Goal: Task Accomplishment & Management: Manage account settings

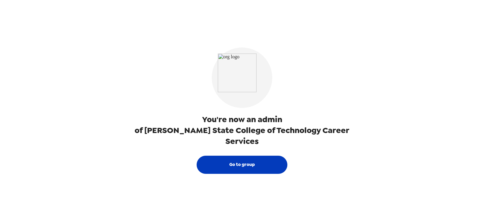
click at [266, 157] on button "Go to group" at bounding box center [241, 165] width 91 height 18
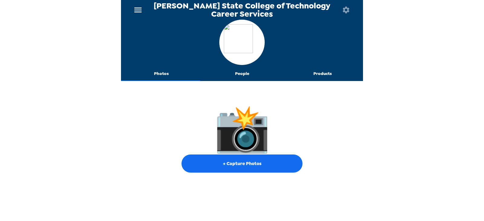
click at [139, 12] on icon "menu" at bounding box center [138, 10] width 10 height 10
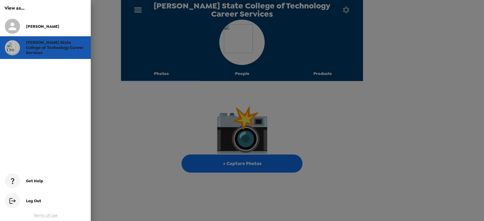
click at [59, 43] on span "[PERSON_NAME] State College of Technology Career Services" at bounding box center [54, 47] width 57 height 15
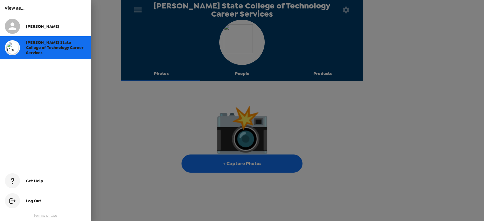
click at [157, 99] on div at bounding box center [242, 110] width 484 height 221
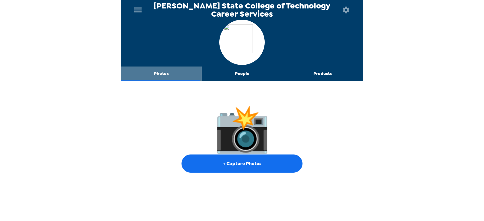
click at [165, 73] on button "Photos" at bounding box center [161, 73] width 81 height 15
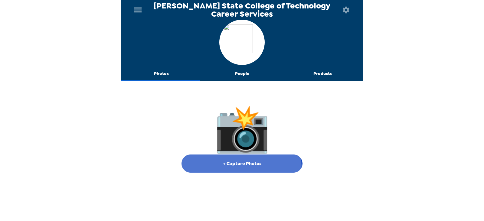
click at [234, 166] on button "+ Capture Photos" at bounding box center [241, 163] width 121 height 18
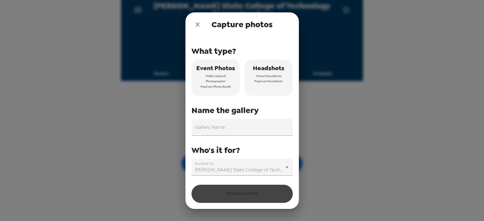
click at [335, 121] on div "Capture photos What type? Event Photos Public Upload Photographer PopCam Photo …" at bounding box center [242, 110] width 484 height 221
click at [199, 22] on icon "close" at bounding box center [197, 24] width 7 height 7
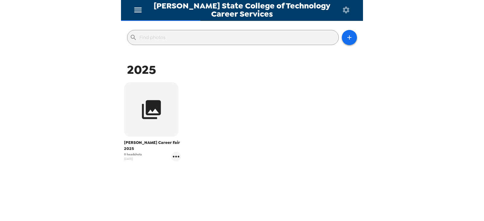
scroll to position [60, 0]
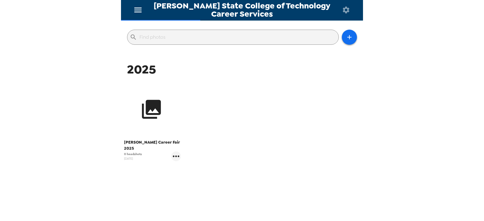
click at [154, 128] on button "button" at bounding box center [151, 109] width 54 height 54
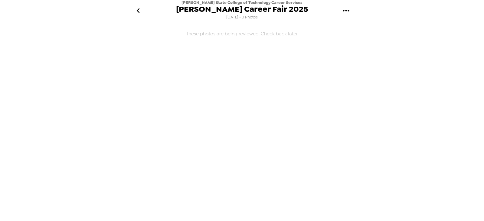
click at [348, 11] on icon "gallery menu" at bounding box center [345, 11] width 6 height 2
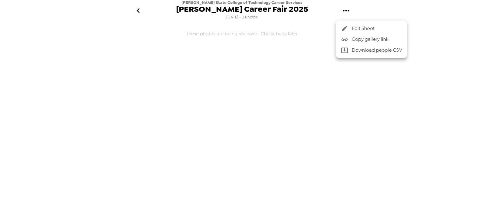
click at [292, 98] on div at bounding box center [242, 110] width 484 height 221
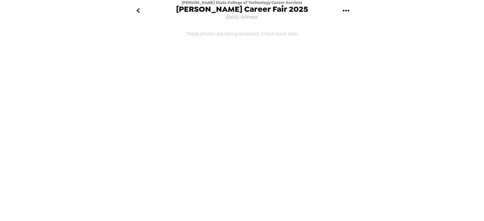
click at [138, 11] on icon "go back" at bounding box center [138, 11] width 10 height 10
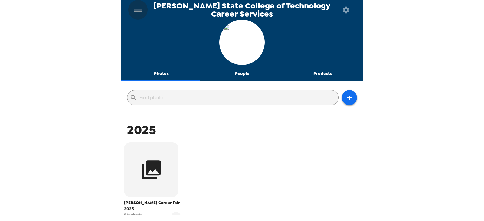
click at [141, 8] on icon "menu" at bounding box center [137, 10] width 7 height 5
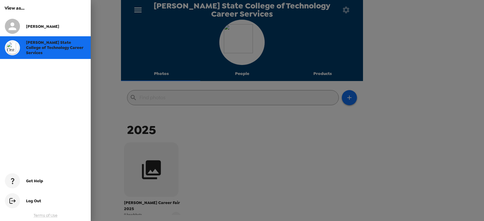
click at [141, 8] on div at bounding box center [242, 110] width 484 height 221
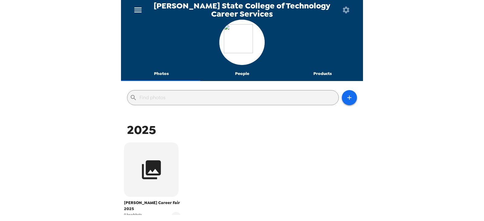
click at [136, 11] on icon "menu" at bounding box center [138, 10] width 10 height 10
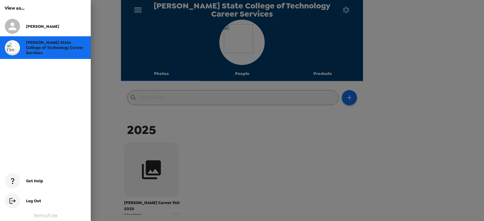
click at [28, 25] on span "[PERSON_NAME]" at bounding box center [42, 26] width 33 height 5
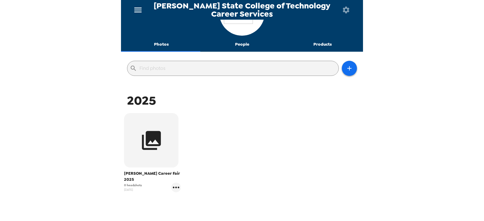
scroll to position [60, 0]
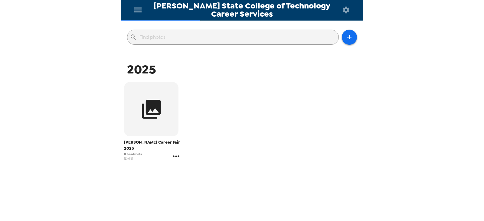
click at [171, 153] on icon "gallery menu" at bounding box center [176, 156] width 10 height 10
click at [194, 160] on span "Edit Shoot" at bounding box center [210, 162] width 50 height 7
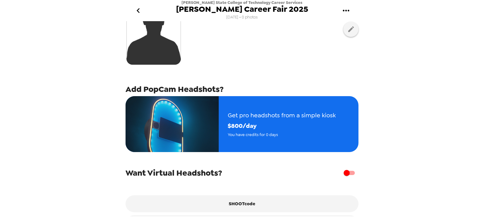
scroll to position [84, 0]
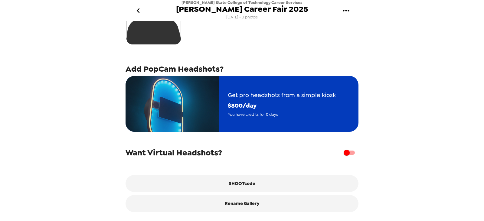
click at [238, 101] on span "$ 800 /day" at bounding box center [282, 105] width 108 height 11
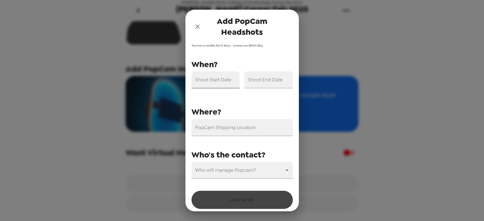
click at [224, 83] on input "Shoot Start Date" at bounding box center [215, 79] width 48 height 17
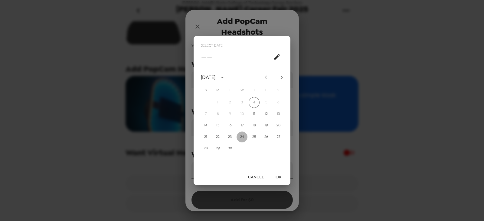
click at [241, 135] on button "24" at bounding box center [241, 136] width 11 height 11
type input "09/24/2025"
click at [277, 176] on button "OK" at bounding box center [277, 176] width 19 height 11
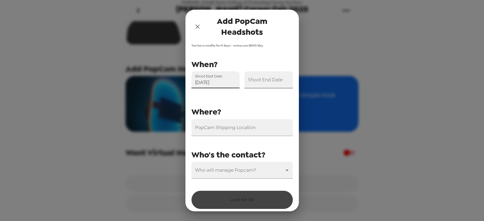
click at [258, 80] on div "Shoot End Date" at bounding box center [268, 79] width 48 height 17
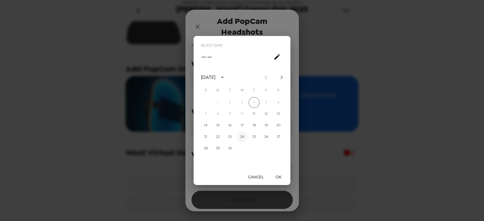
click at [241, 136] on button "24" at bounding box center [241, 136] width 11 height 11
type input "09/24/2025"
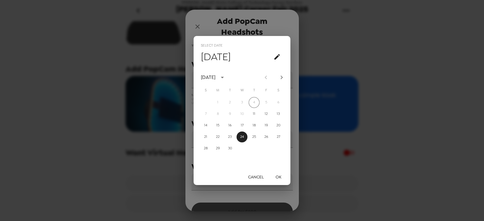
click at [278, 173] on button "OK" at bounding box center [277, 176] width 19 height 11
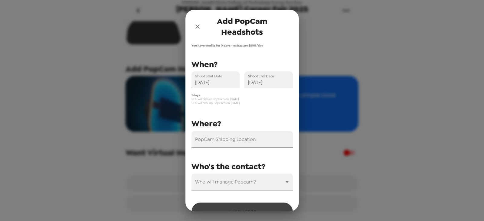
click at [236, 141] on input "PopCam Shipping Location" at bounding box center [241, 139] width 101 height 17
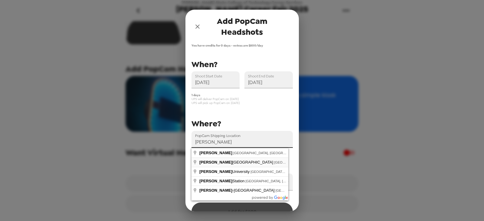
type input "Alfred State College, Upper College Drive, Alfred, NY, USA"
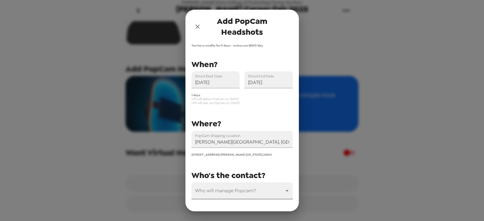
click at [244, 192] on body "Alfred State College of Technology Career Services Alfred Fall Career Fair 2025…" at bounding box center [242, 110] width 484 height 221
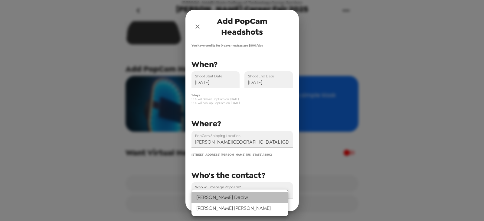
click at [241, 198] on li "Valerie Daciw" at bounding box center [239, 197] width 97 height 11
type input "71507"
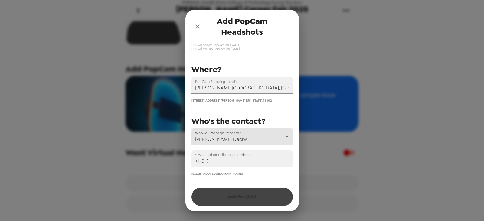
scroll to position [55, 0]
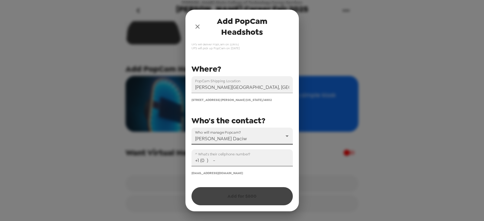
click at [225, 158] on input "+1 (0 ) -" at bounding box center [241, 157] width 101 height 17
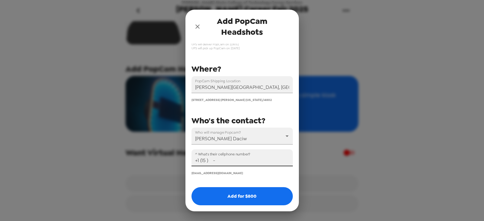
type input "+1 (1 ) -"
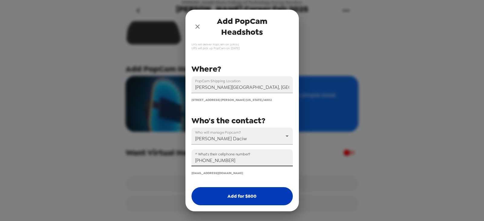
type input "+1 (585) 764-3617"
click at [236, 193] on button "Add for $ 800" at bounding box center [241, 196] width 101 height 18
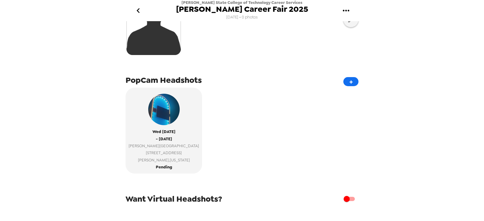
scroll to position [91, 0]
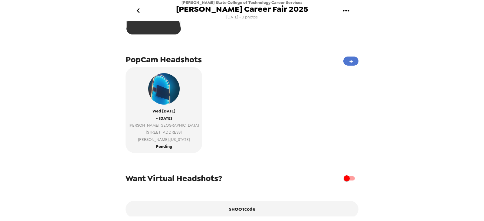
click at [348, 60] on button "+" at bounding box center [350, 61] width 15 height 9
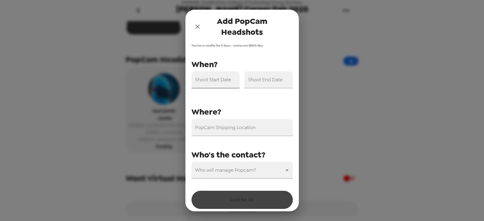
click at [220, 80] on input "Shoot Start Date" at bounding box center [215, 79] width 48 height 17
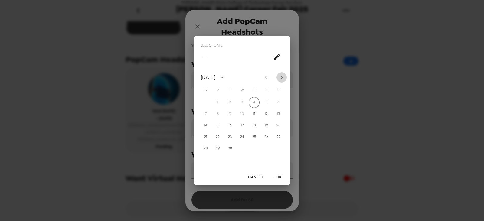
click at [282, 80] on icon "Next month" at bounding box center [281, 77] width 7 height 7
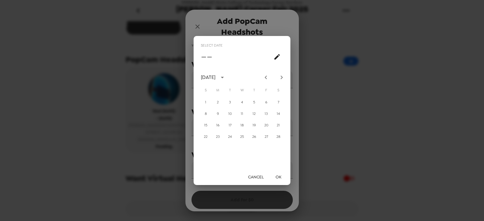
click at [282, 80] on icon "Next month" at bounding box center [281, 77] width 7 height 7
click at [244, 104] on button "4" at bounding box center [241, 102] width 11 height 11
type input "03/04/2026"
click at [278, 176] on button "OK" at bounding box center [277, 176] width 19 height 11
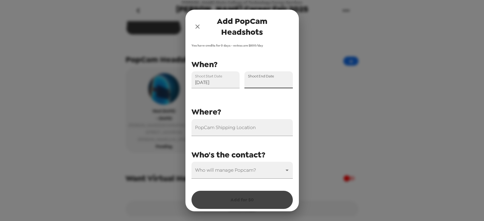
click at [267, 85] on input "Shoot End Date" at bounding box center [268, 79] width 48 height 17
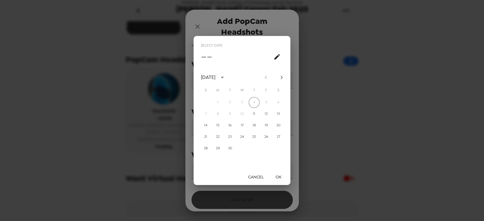
click at [282, 78] on icon "Next month" at bounding box center [281, 77] width 7 height 7
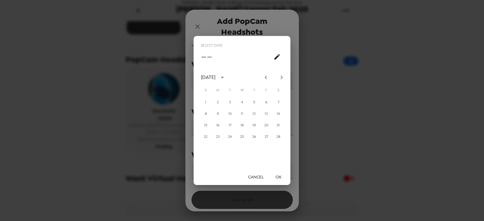
click at [282, 78] on icon "Next month" at bounding box center [281, 77] width 7 height 7
drag, startPoint x: 241, startPoint y: 102, endPoint x: 274, endPoint y: 122, distance: 38.4
click at [241, 102] on button "4" at bounding box center [241, 102] width 11 height 11
type input "03/04/2026"
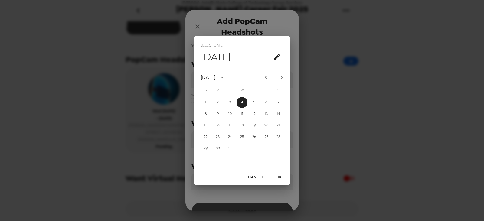
click at [277, 177] on button "OK" at bounding box center [277, 176] width 19 height 11
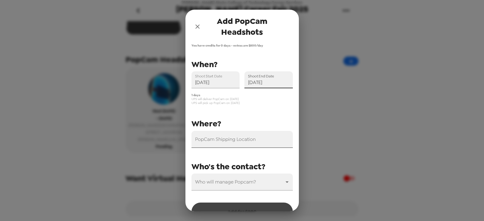
click at [214, 138] on div "PopCam Shipping Location" at bounding box center [241, 139] width 101 height 17
type input "Alfred State College, Upper College Drive, Alfred, NY, USA"
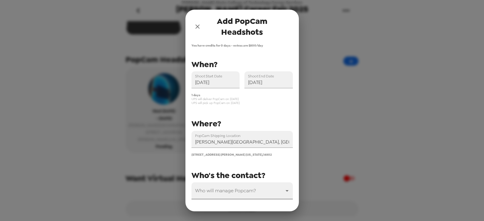
scroll to position [24, 0]
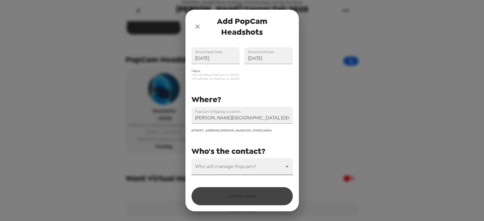
click at [249, 169] on body "Alfred State College of Technology Career Services Alfred Fall Career Fair 2025…" at bounding box center [242, 110] width 484 height 221
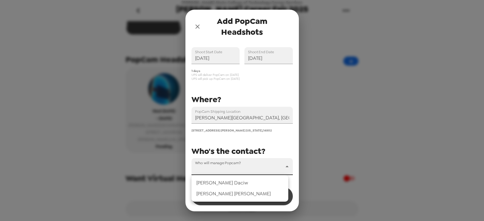
click at [242, 184] on li "Valerie Daciw" at bounding box center [239, 182] width 97 height 11
type input "71507"
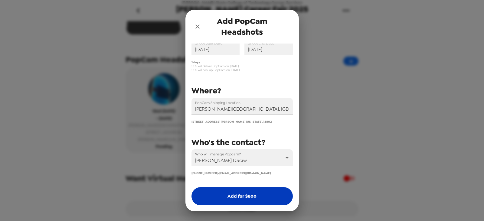
click at [243, 193] on button "Add for $ 800" at bounding box center [241, 196] width 101 height 18
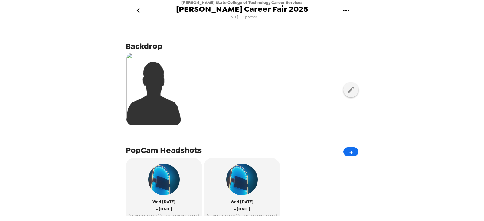
click at [139, 6] on icon "go back" at bounding box center [138, 11] width 10 height 10
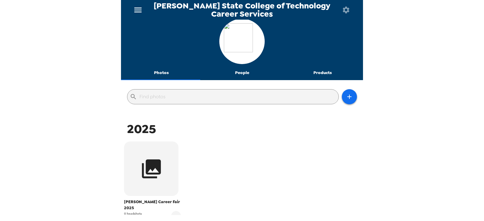
scroll to position [1, 0]
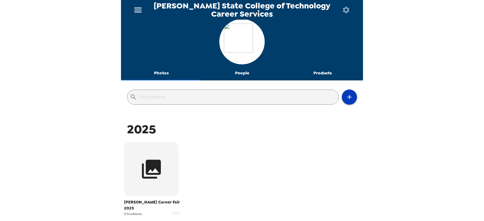
click at [347, 97] on icon "button" at bounding box center [349, 97] width 4 height 4
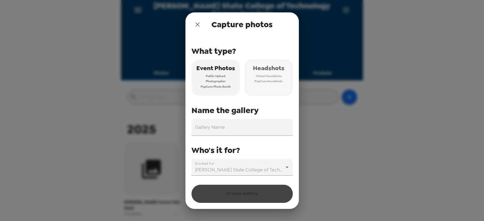
click at [270, 90] on button "Headshots Virtual Headshots PopCam Headshots" at bounding box center [268, 78] width 48 height 36
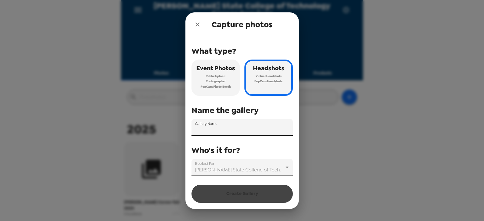
click at [250, 130] on input "Gallery Name" at bounding box center [241, 127] width 101 height 17
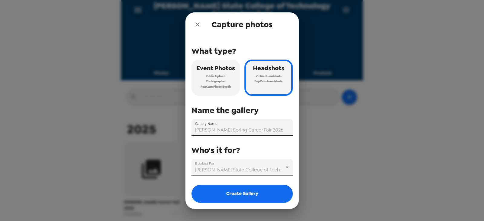
scroll to position [31, 0]
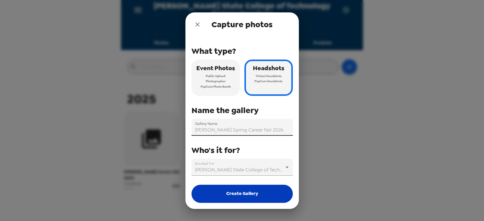
type input "Alfred Spring Career Fair 2026"
click at [244, 189] on button "Create Gallery" at bounding box center [241, 194] width 101 height 18
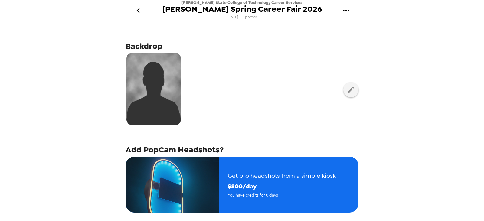
click at [136, 10] on icon "go back" at bounding box center [138, 11] width 10 height 10
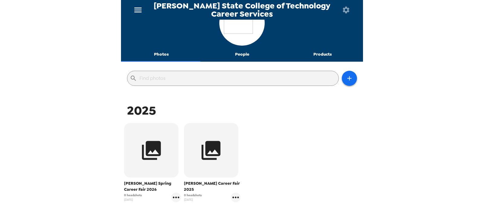
scroll to position [30, 0]
